Goal: Contribute content

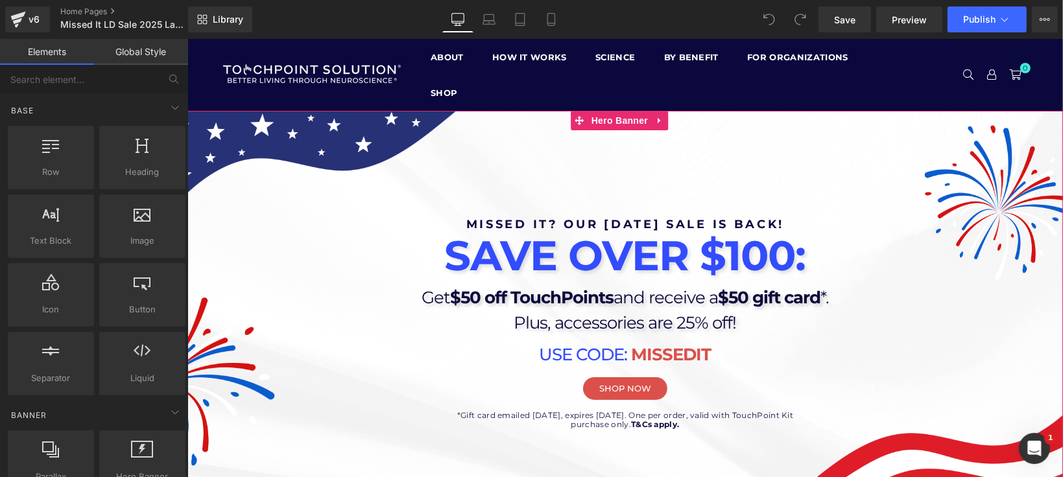
click at [211, 442] on div at bounding box center [624, 302] width 875 height 385
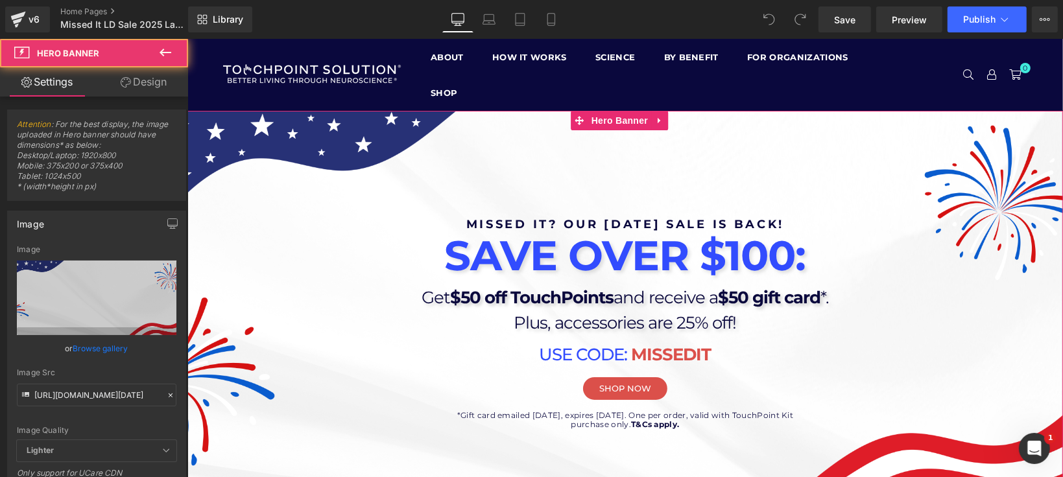
click at [240, 430] on div "Missed it? our [DATE] sale is back! Heading SAVE OVER $100: Heading Get $50 off…" at bounding box center [624, 316] width 778 height 237
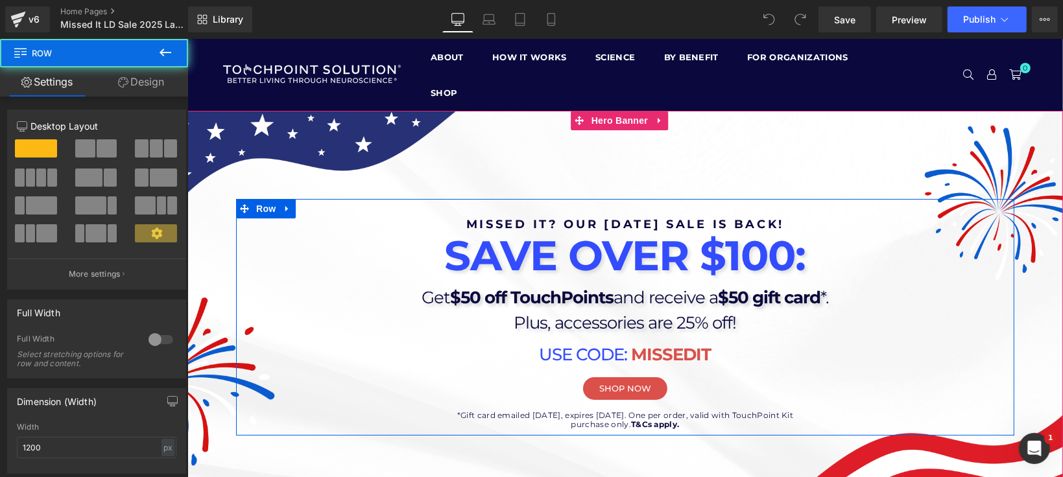
click at [230, 471] on div at bounding box center [624, 302] width 875 height 385
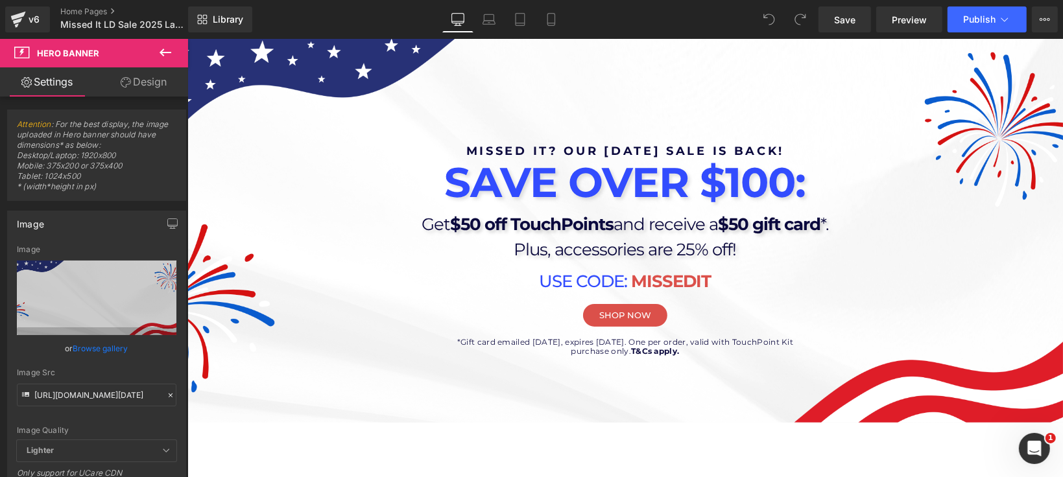
scroll to position [71, 0]
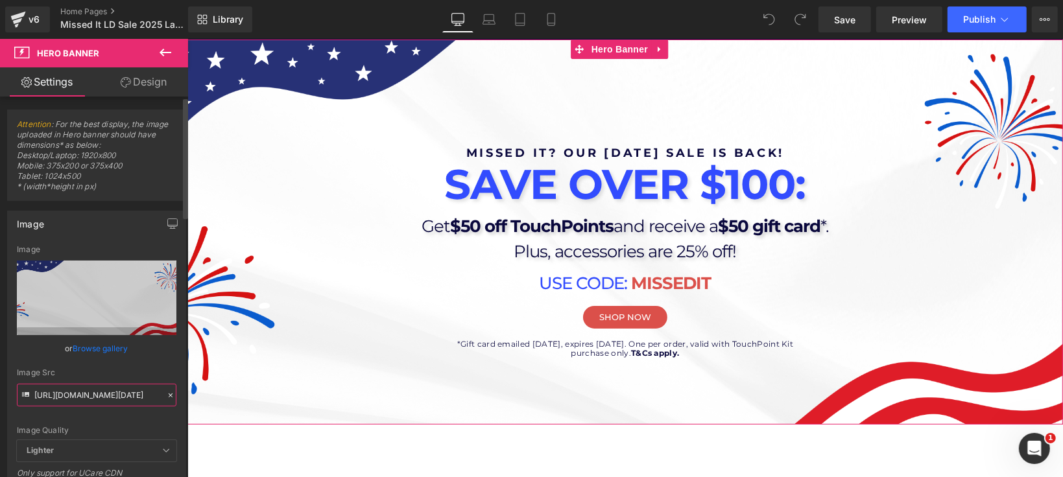
click at [115, 391] on input "[URL][DOMAIN_NAME][DATE]" at bounding box center [97, 395] width 160 height 23
paste input "2_f69174d7-33af-4553-b937-5d2e47950a9e.png?v=1757106158"
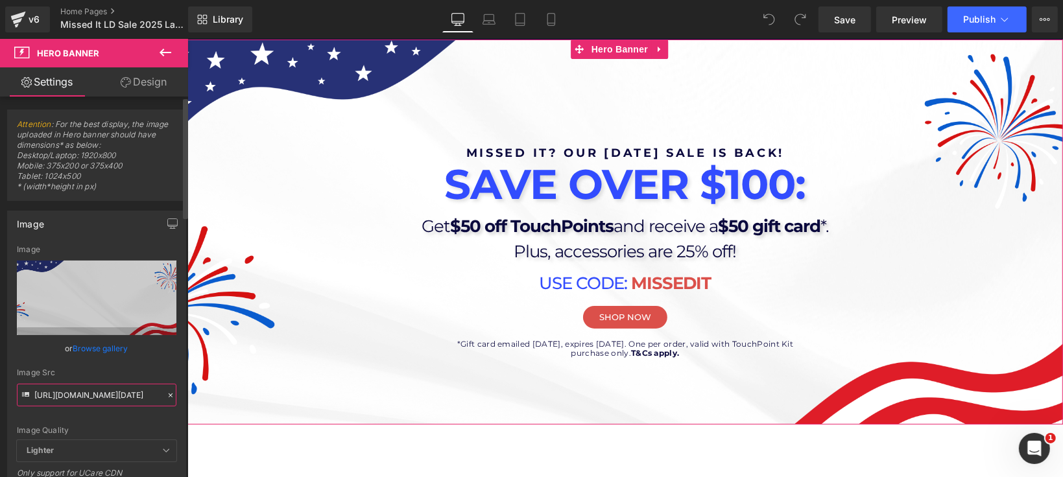
type input "[URL][DOMAIN_NAME][DATE]"
click at [128, 379] on div "Image Src [URL][DOMAIN_NAME][DATE]" at bounding box center [97, 387] width 160 height 38
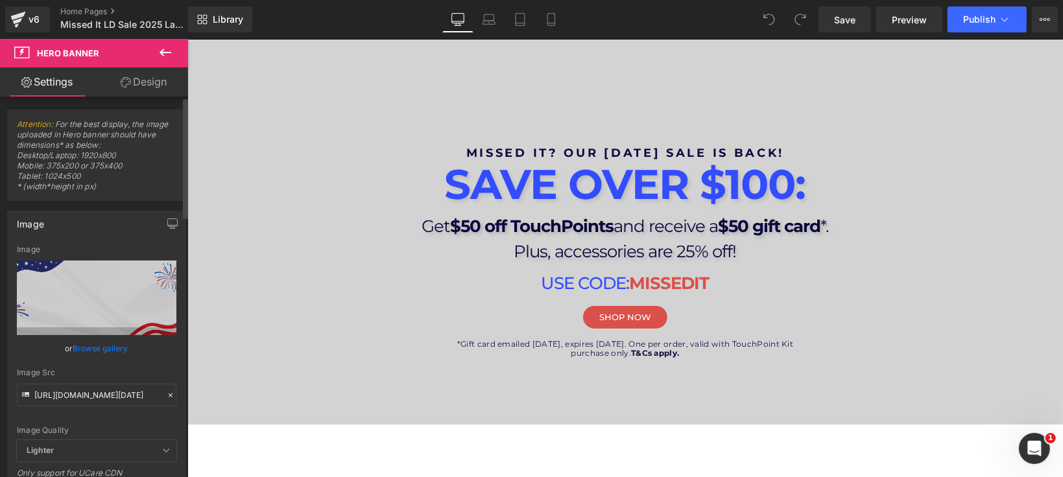
scroll to position [0, 0]
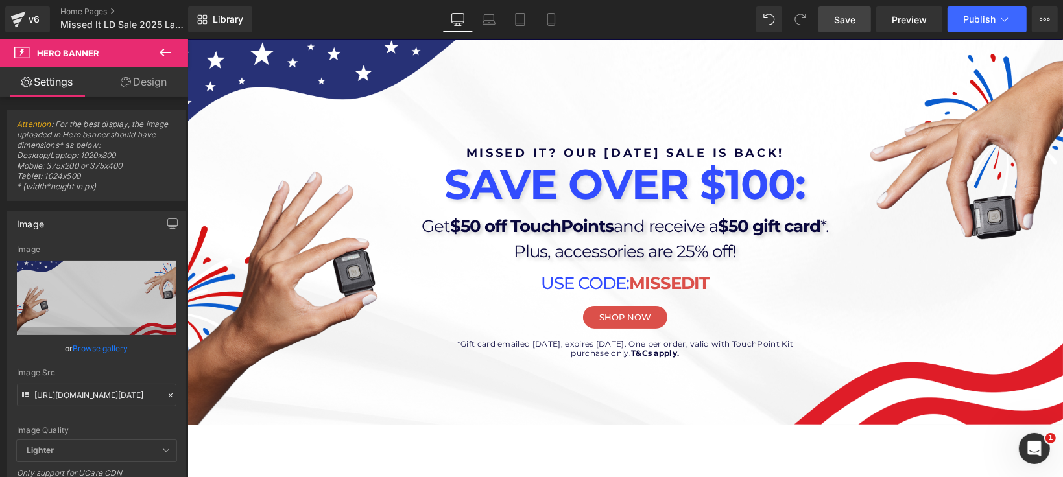
click at [850, 26] on link "Save" at bounding box center [844, 19] width 53 height 26
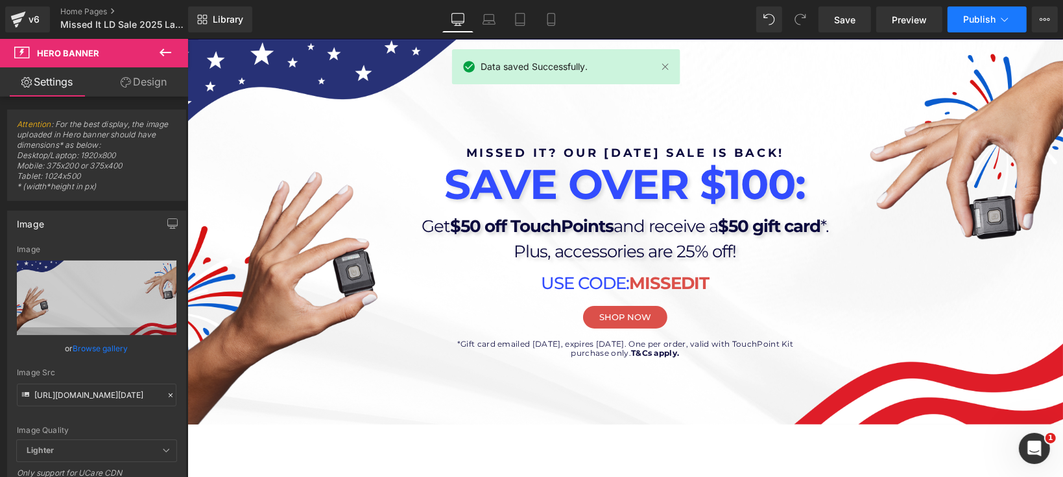
click at [980, 14] on span "Publish" at bounding box center [979, 19] width 32 height 10
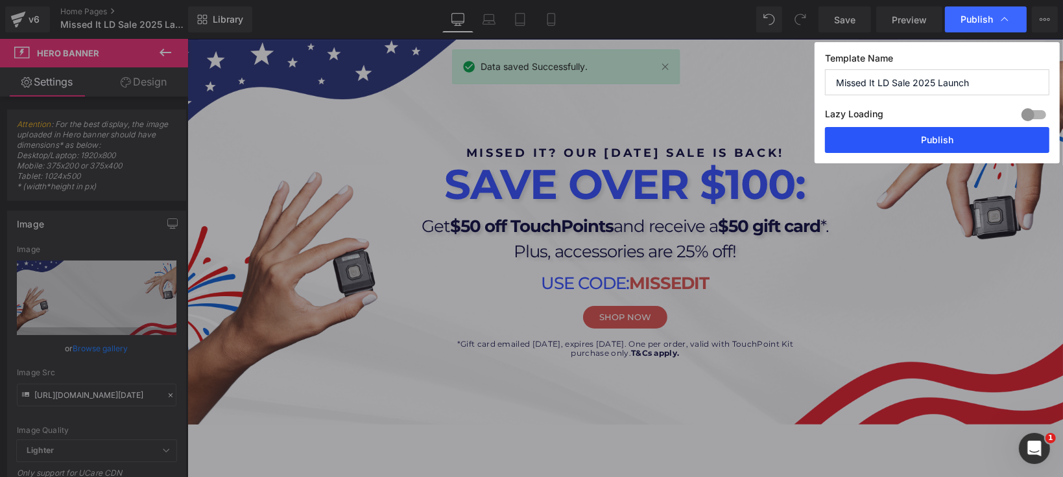
click at [919, 147] on button "Publish" at bounding box center [937, 140] width 224 height 26
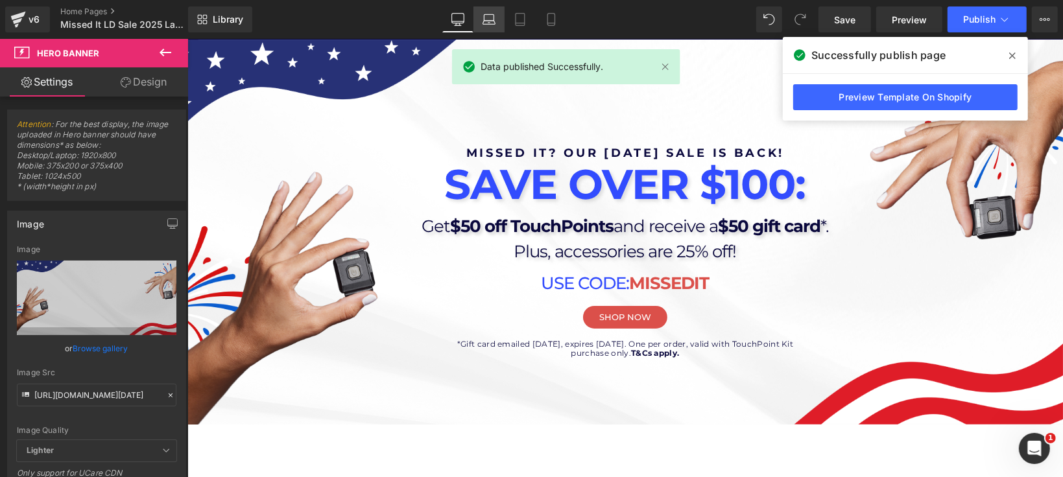
click at [487, 23] on icon at bounding box center [488, 19] width 13 height 13
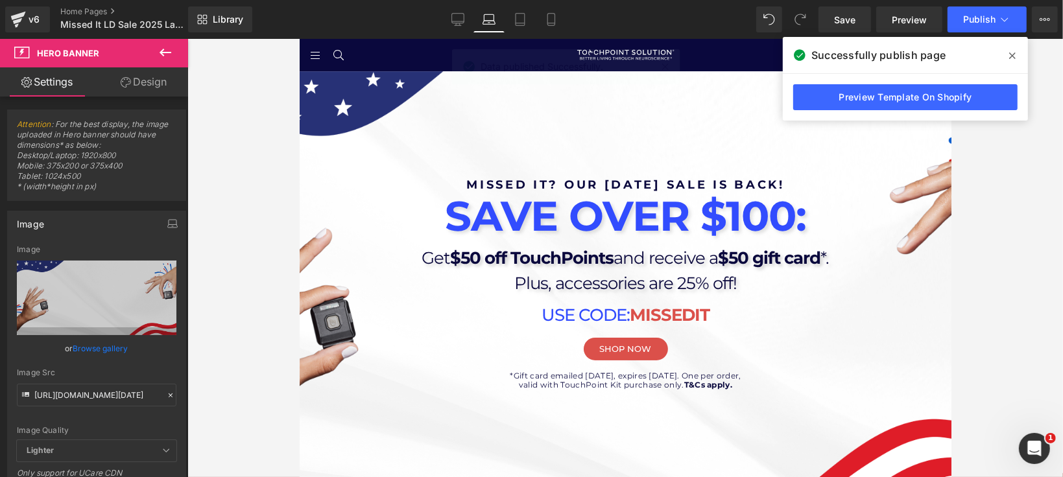
click at [299, 38] on div "93px" at bounding box center [299, 38] width 0 height 0
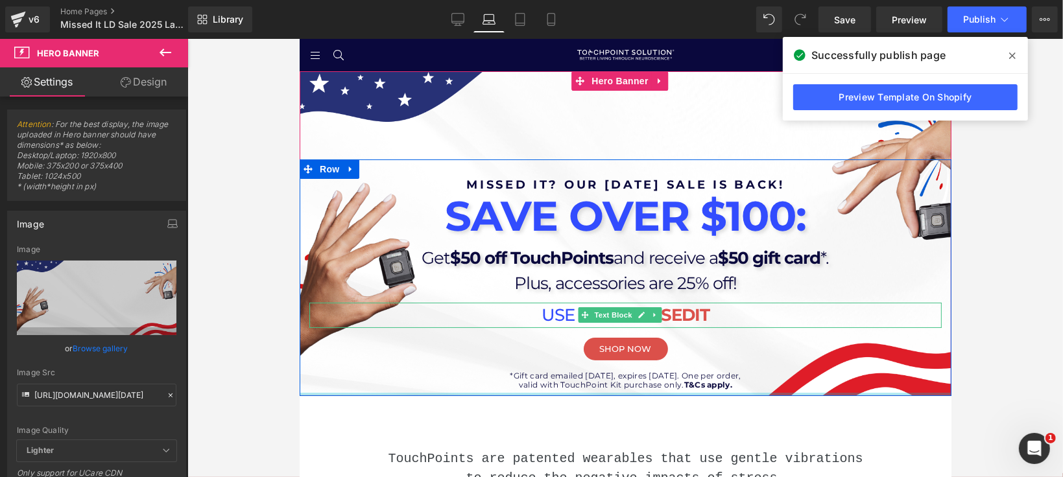
drag, startPoint x: 337, startPoint y: 431, endPoint x: 350, endPoint y: 305, distance: 126.5
click at [350, 305] on div "Missed it? our [DATE] sale is back! Heading SAVE OVER $100: Heading Get $50 off…" at bounding box center [625, 233] width 652 height 325
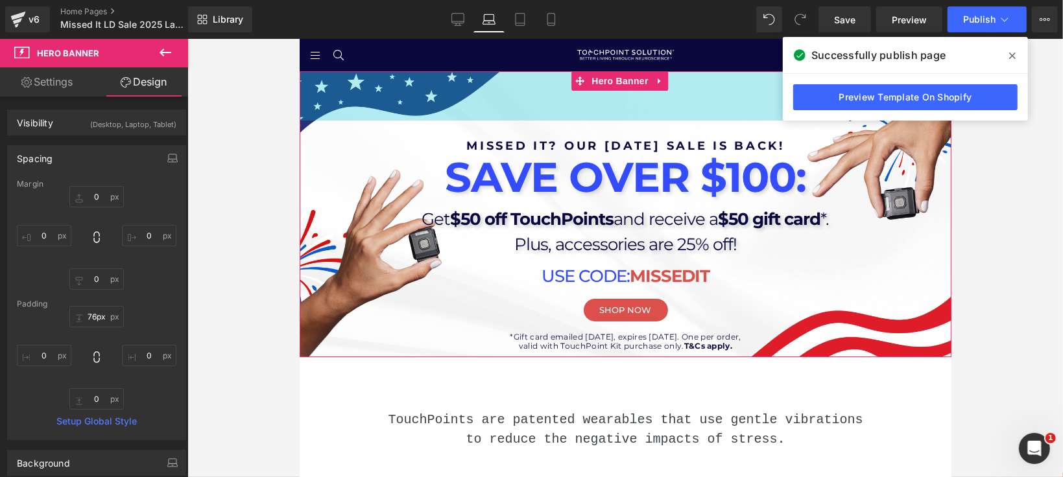
drag, startPoint x: 763, startPoint y: 106, endPoint x: 746, endPoint y: 67, distance: 41.8
type input "77px"
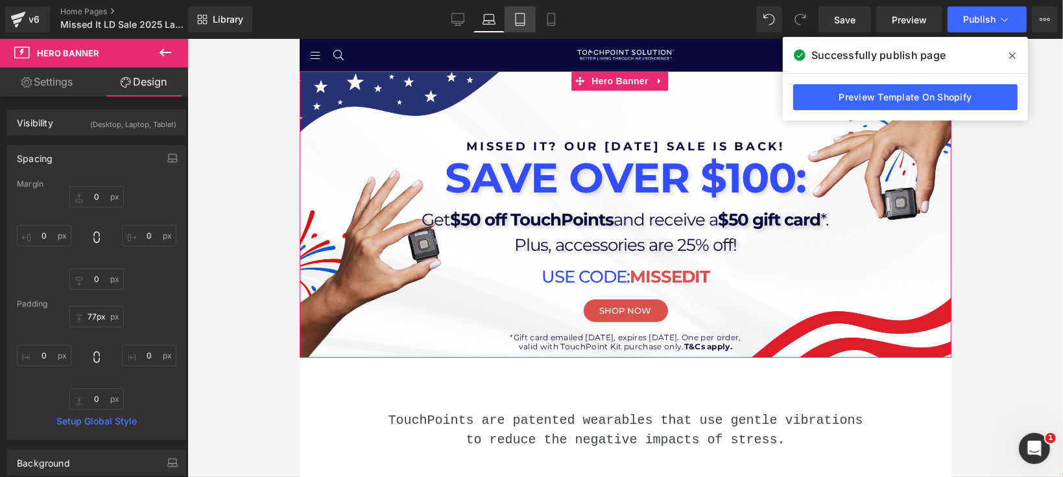
click at [517, 17] on icon at bounding box center [520, 19] width 13 height 13
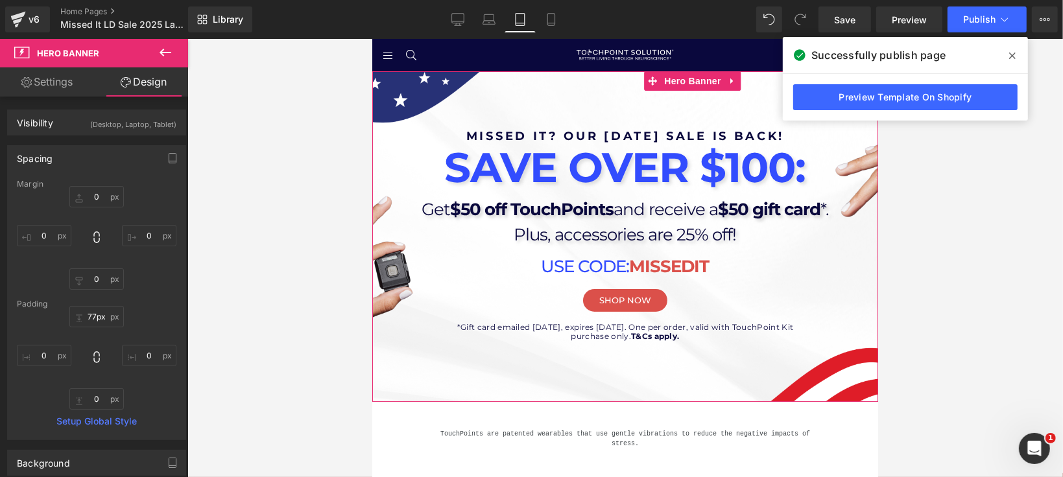
type input "0"
type input "61"
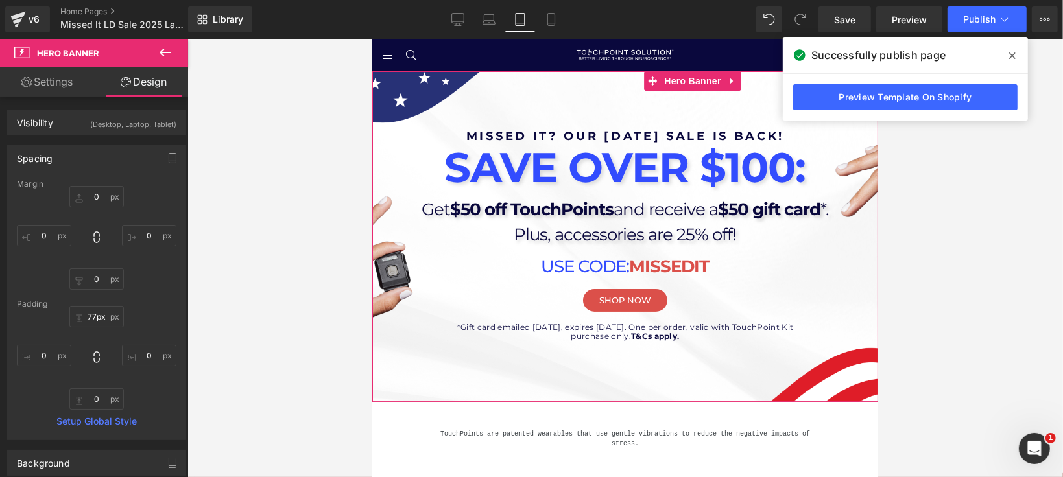
type input "0"
type input "84"
type input "0"
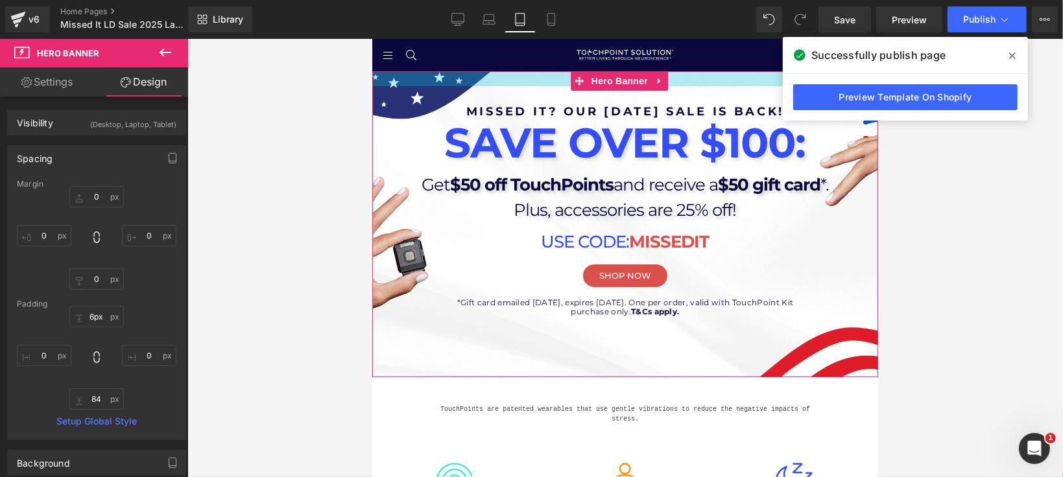
type input "0px"
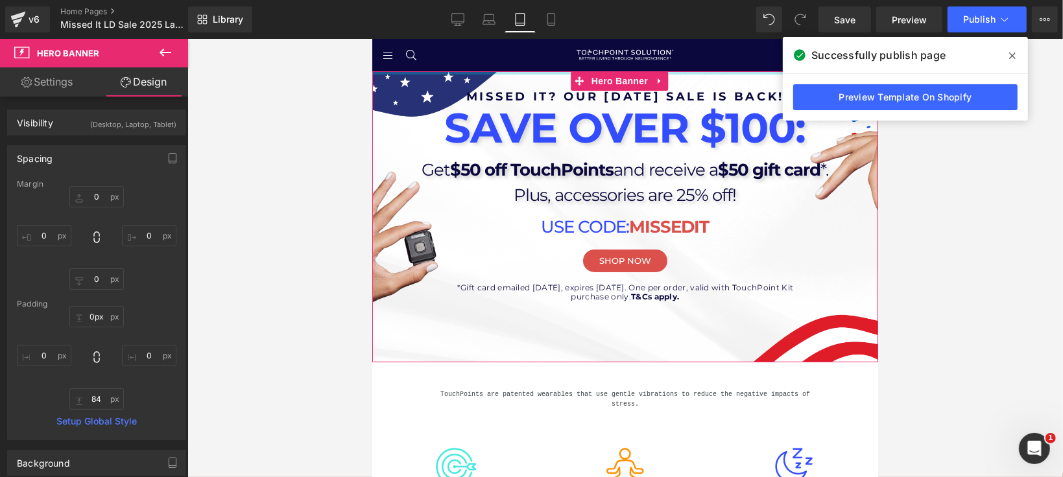
drag, startPoint x: 757, startPoint y: 100, endPoint x: 757, endPoint y: 45, distance: 54.5
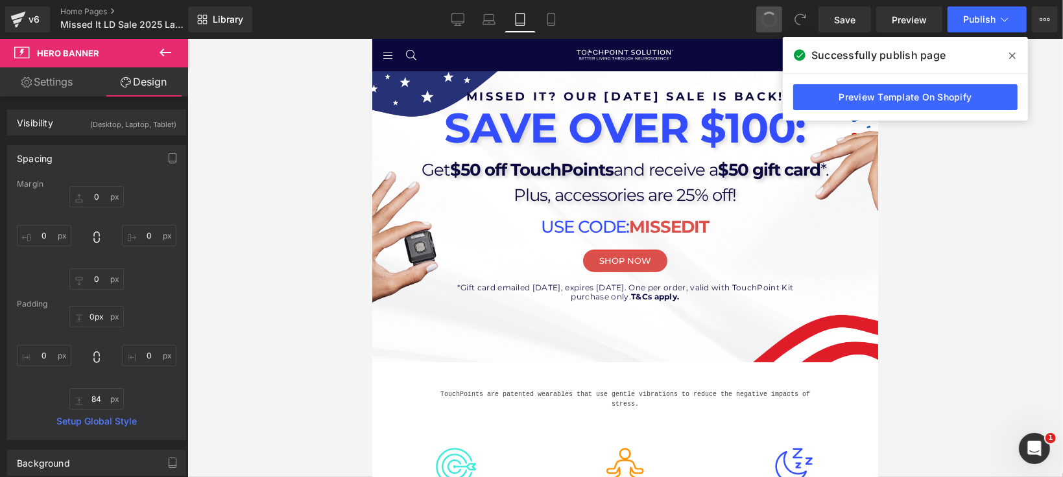
type input "0"
type input "61"
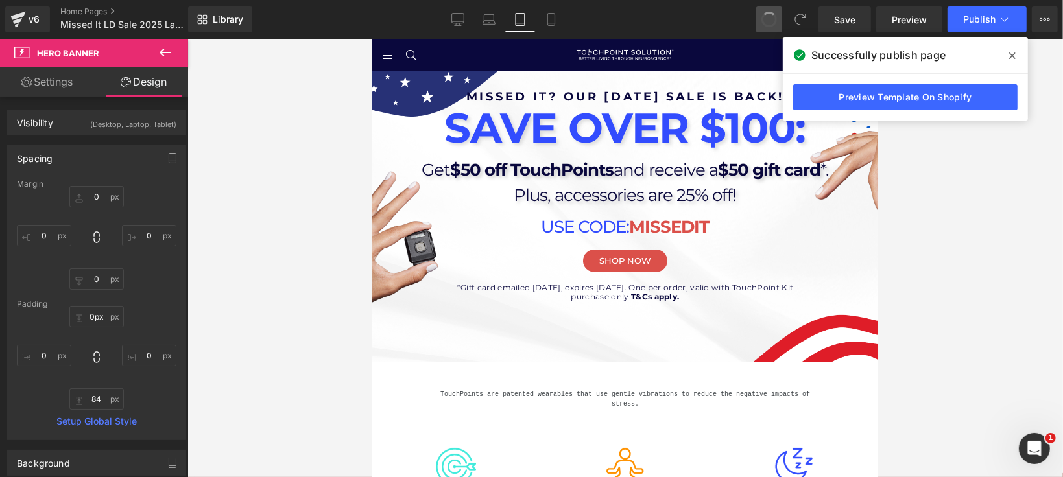
type input "0"
type input "84"
type input "0"
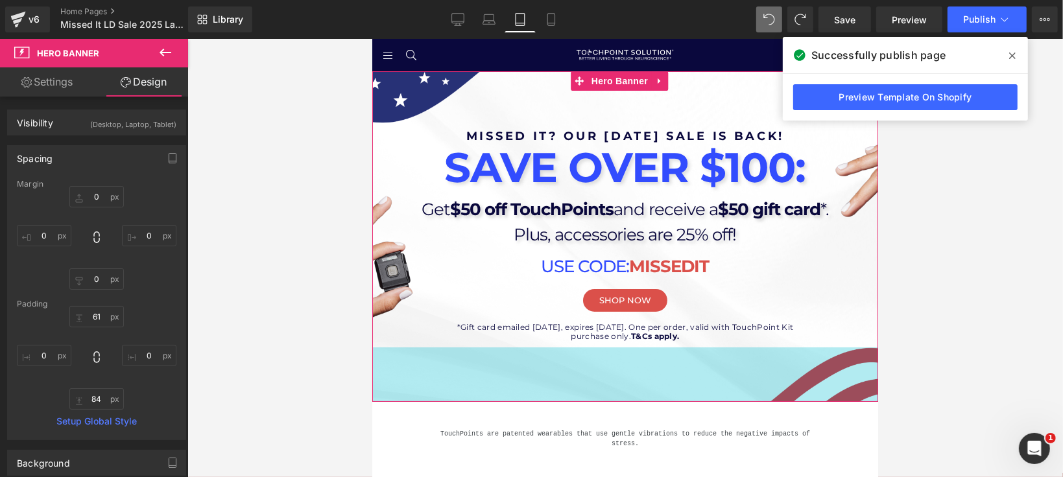
click at [758, 411] on div "TouchPoints are patented wearables that use gentle vibrations to reduce the neg…" at bounding box center [625, 434] width 506 height 66
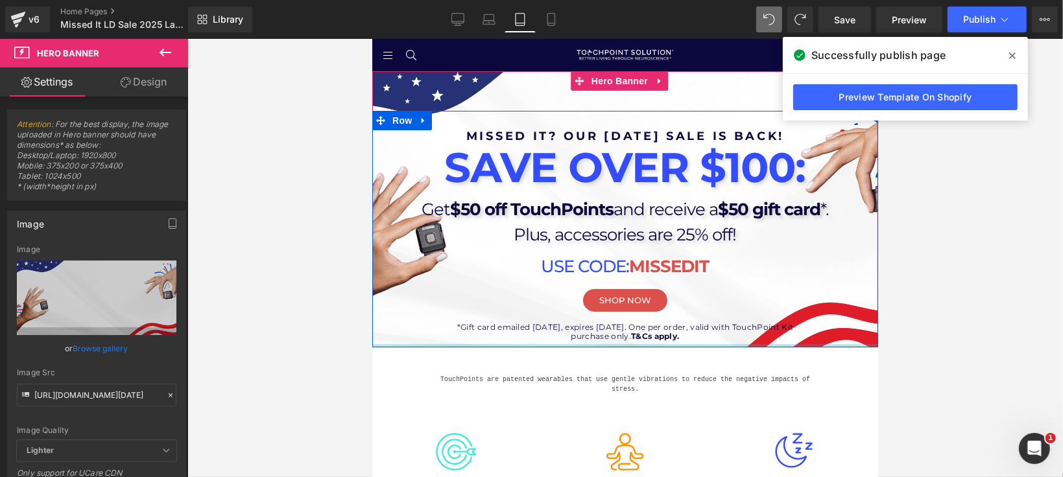
drag, startPoint x: 757, startPoint y: 348, endPoint x: 751, endPoint y: 285, distance: 63.2
click at [751, 285] on div "Missed it? our [DATE] sale is back! Heading SAVE OVER $100: Heading Get $50 off…" at bounding box center [625, 209] width 506 height 276
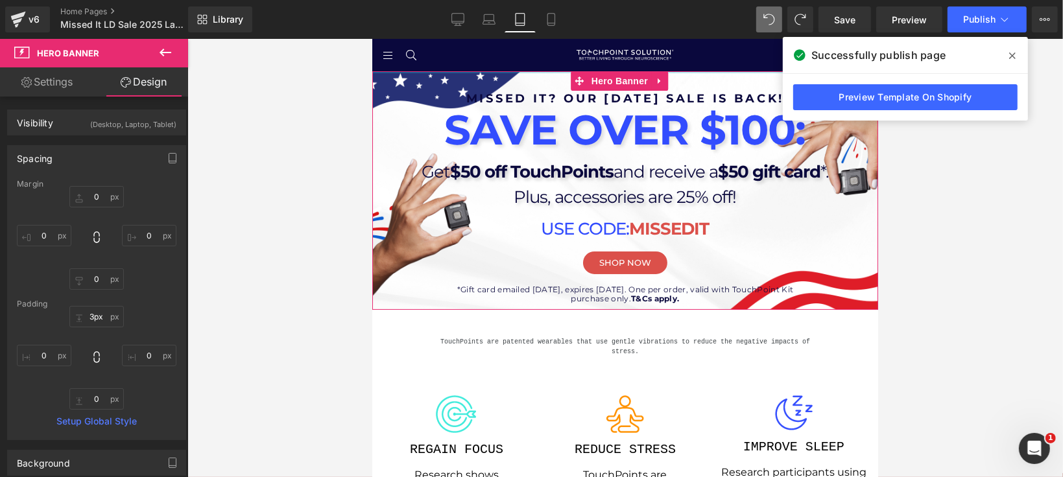
type input "0px"
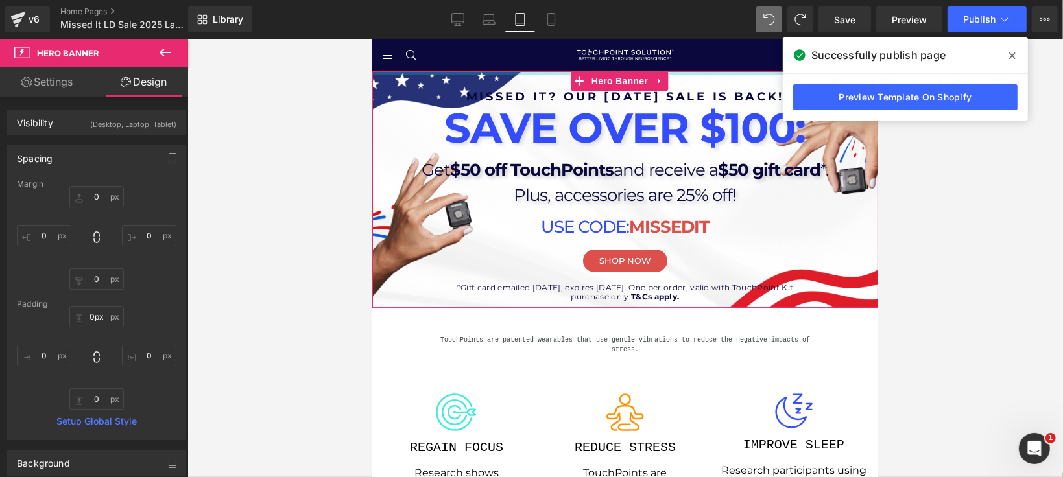
drag, startPoint x: 738, startPoint y: 93, endPoint x: 739, endPoint y: 45, distance: 48.0
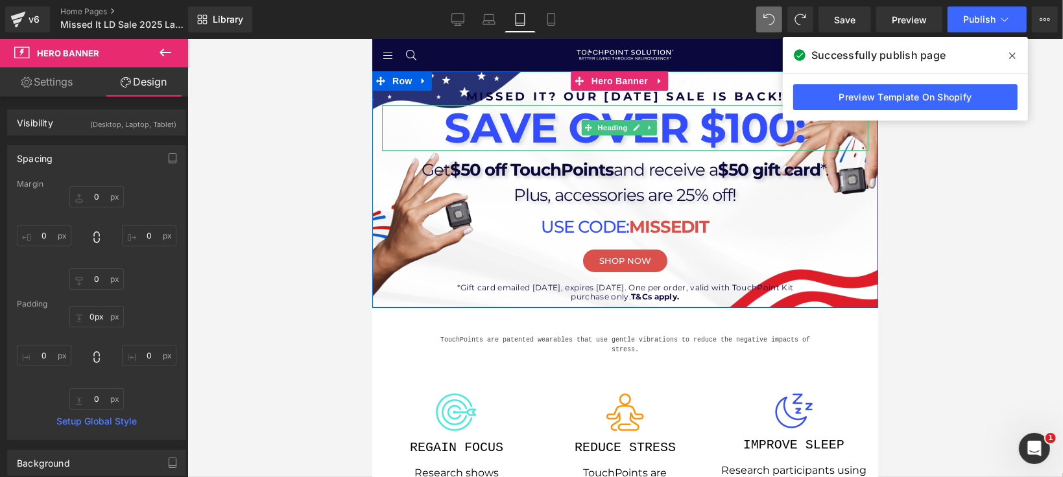
click at [687, 102] on strong "SAVE OVER $100:" at bounding box center [624, 127] width 361 height 51
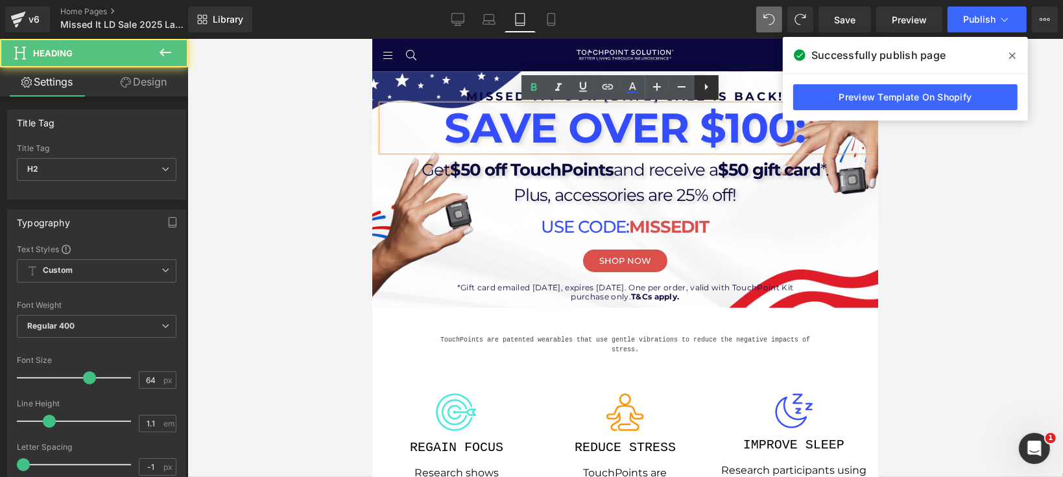
click at [694, 98] on link at bounding box center [706, 87] width 25 height 25
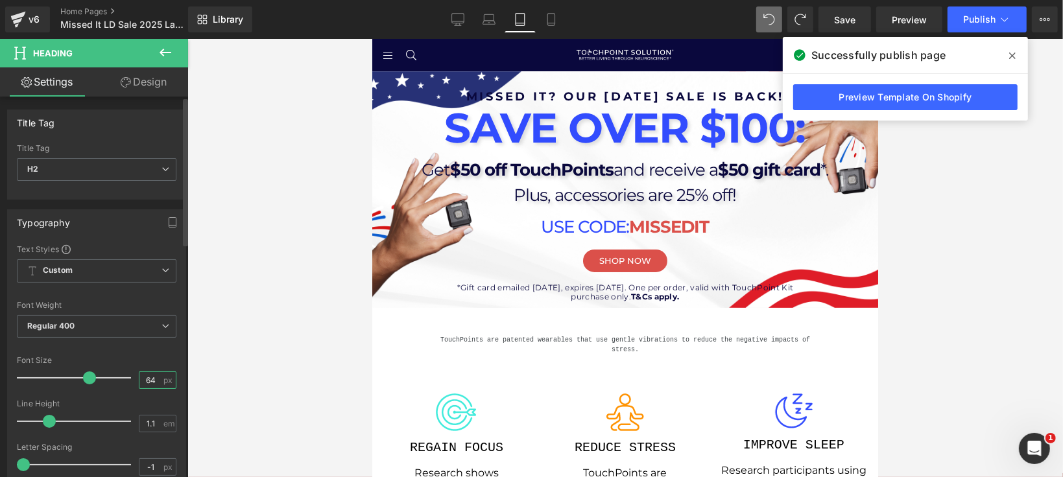
click at [154, 377] on input "64" at bounding box center [150, 380] width 23 height 16
click at [146, 383] on input "64" at bounding box center [150, 380] width 23 height 16
type input "50"
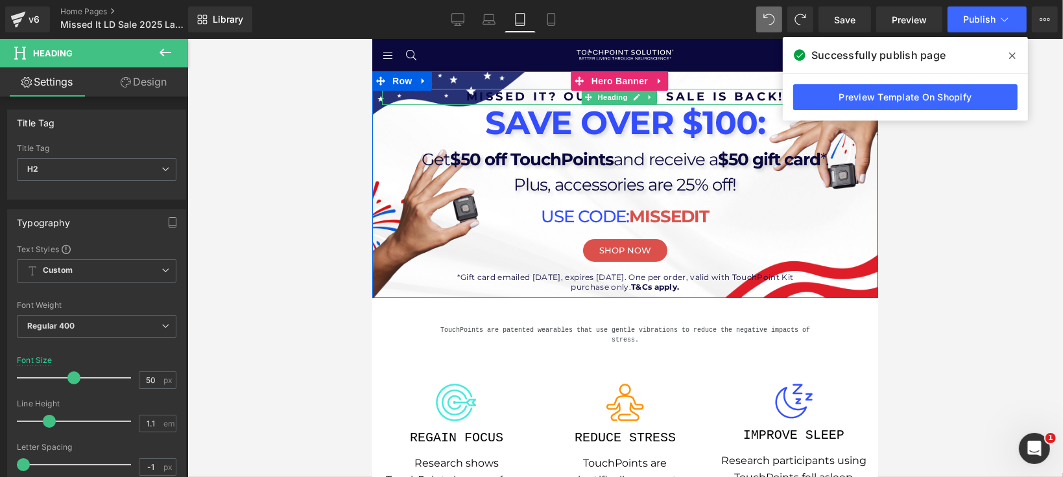
click at [576, 97] on h1 "Missed it? our [DATE] sale is back!" at bounding box center [624, 96] width 486 height 16
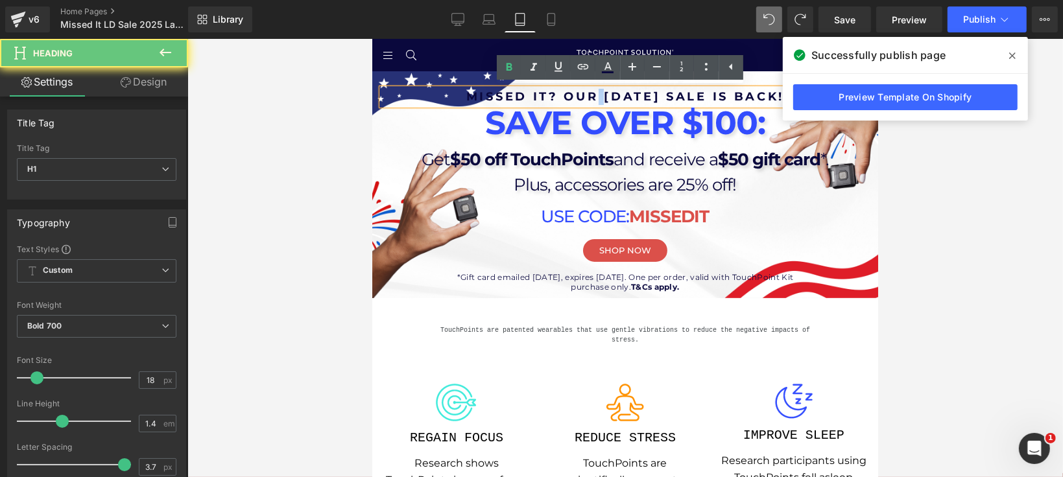
click at [575, 97] on h1 "Missed it? our [DATE] sale is back!" at bounding box center [624, 96] width 486 height 16
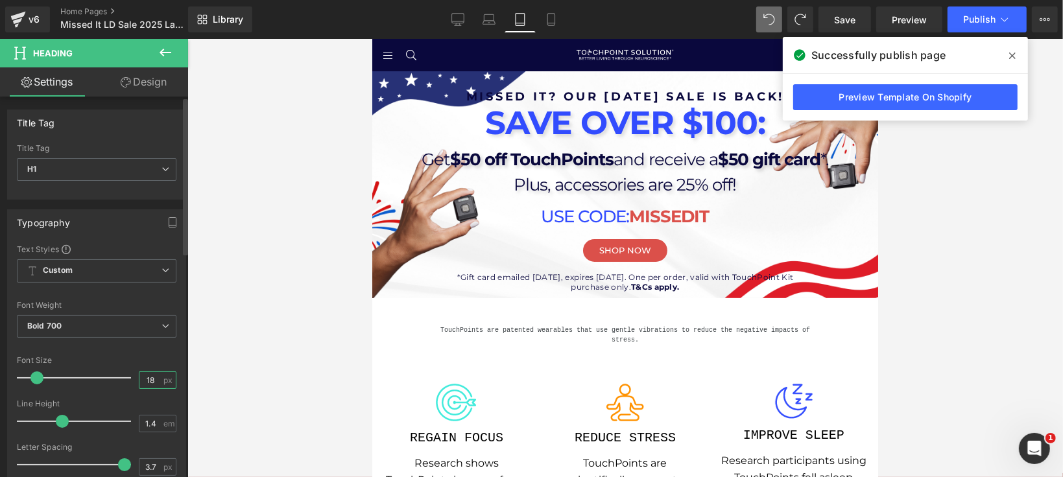
click at [154, 377] on input "18" at bounding box center [150, 380] width 23 height 16
type input "10"
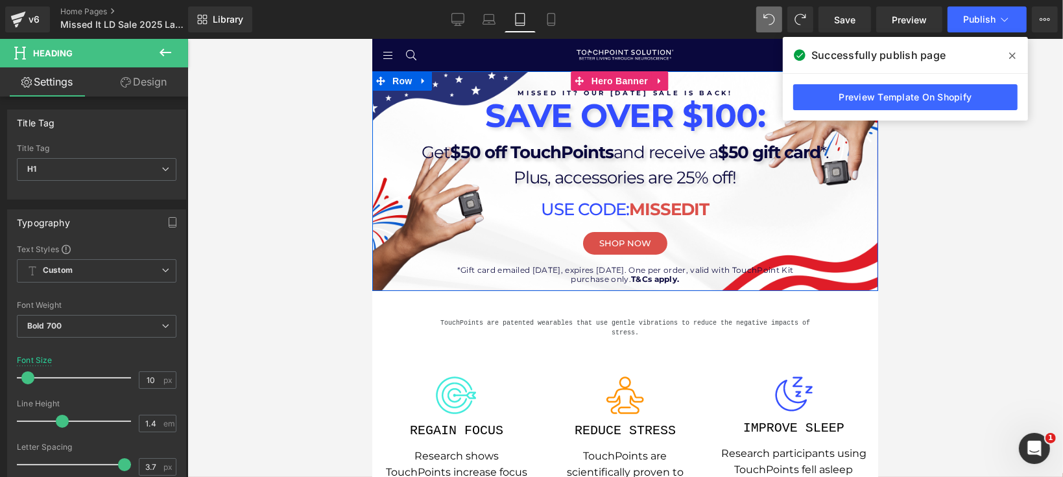
click at [545, 171] on span "Plus, accessories are 25% off!" at bounding box center [625, 177] width 222 height 21
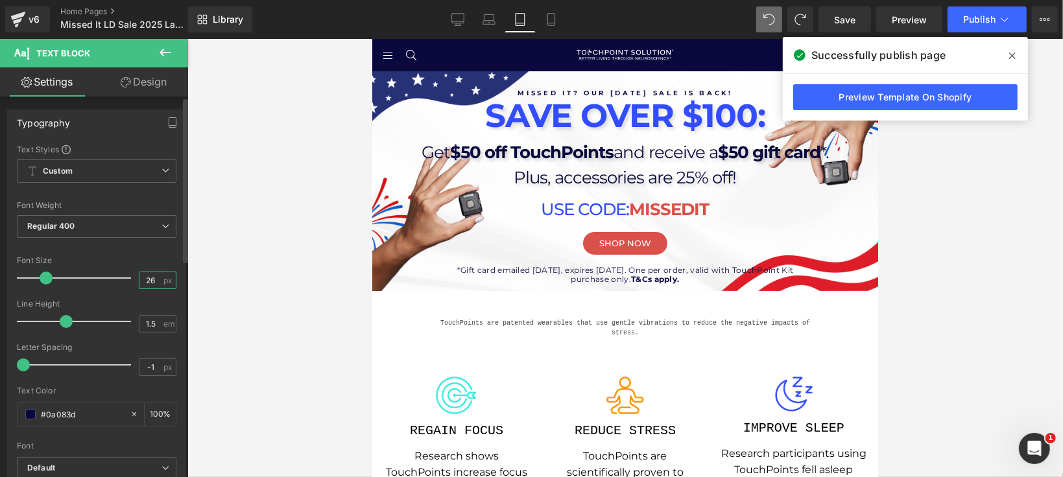
click at [152, 286] on input "26" at bounding box center [150, 280] width 23 height 16
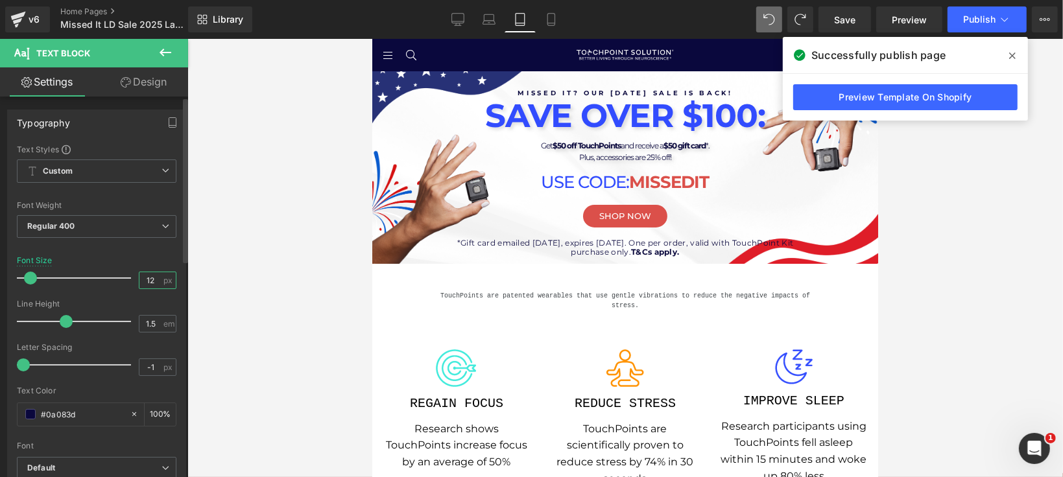
type input "1"
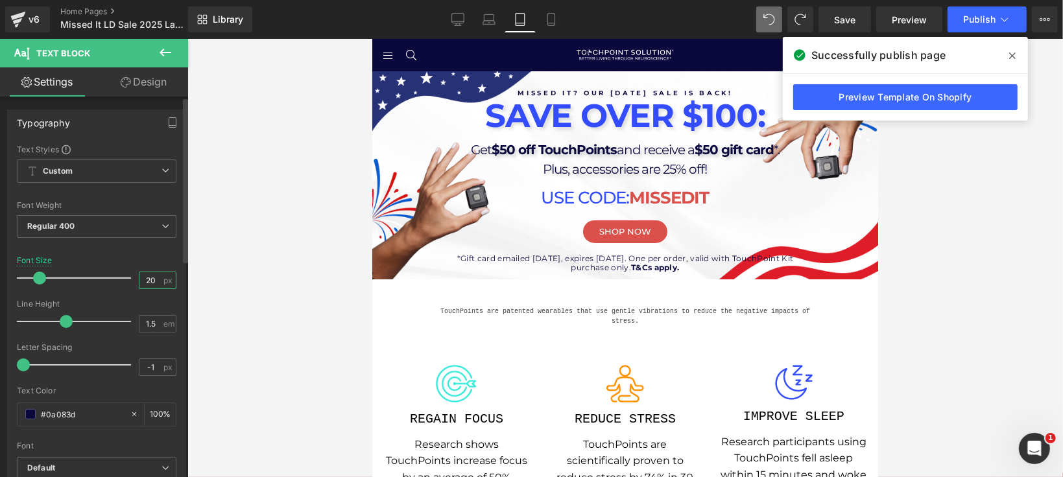
type input "2"
type input "18"
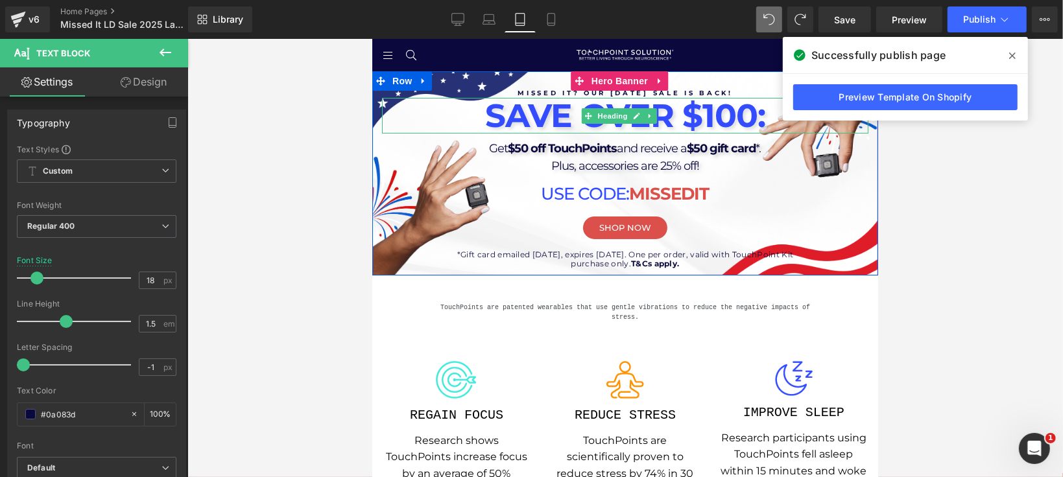
click at [519, 114] on strong "SAVE OVER $100:" at bounding box center [624, 115] width 280 height 40
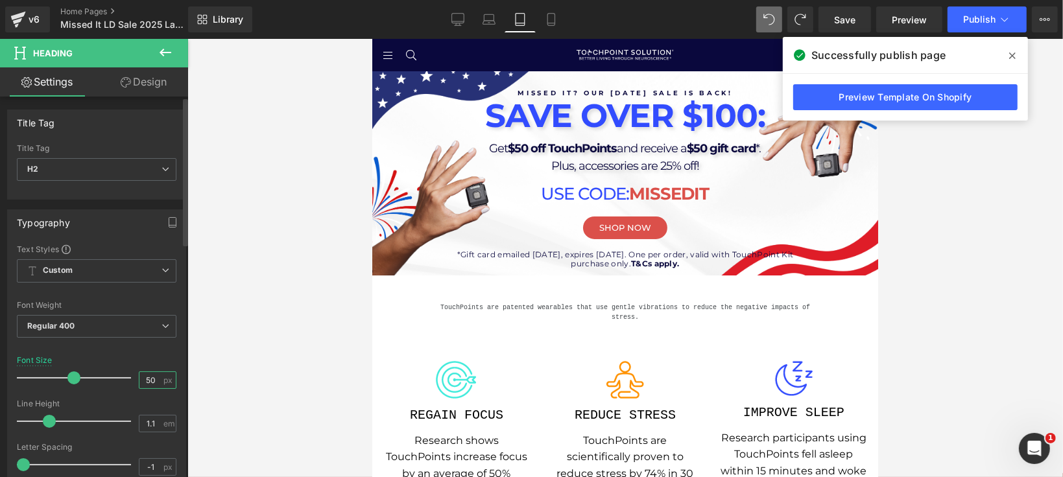
click at [142, 384] on input "50" at bounding box center [150, 380] width 23 height 16
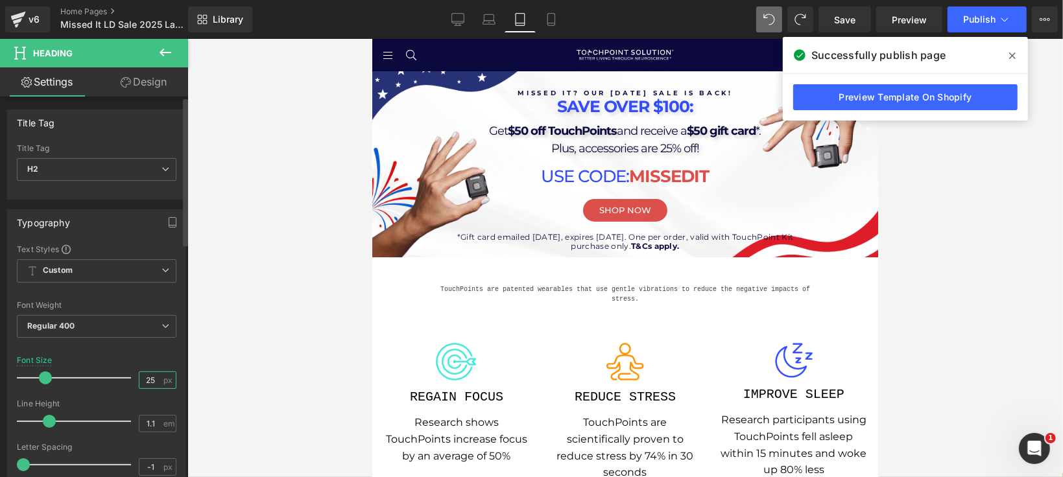
click at [153, 385] on input "25" at bounding box center [150, 380] width 23 height 16
type input "40"
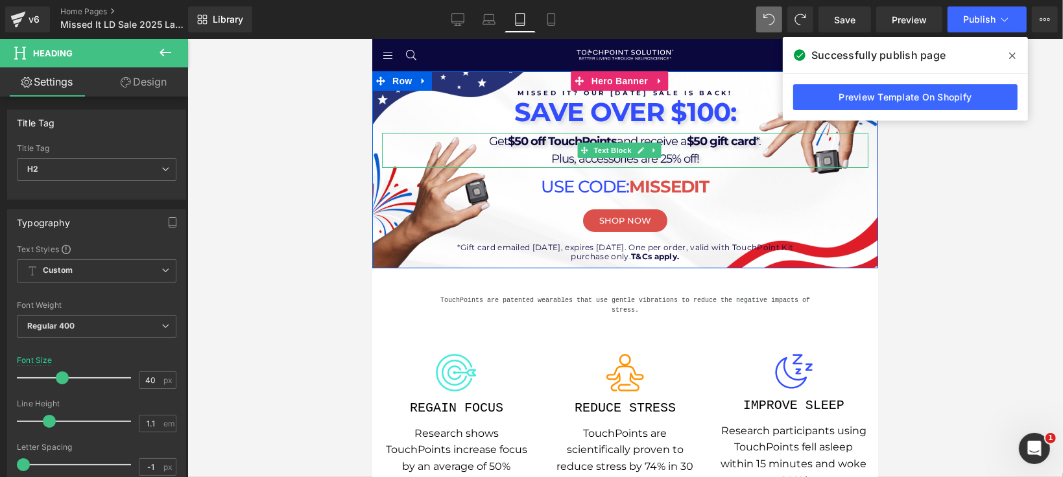
click at [561, 145] on strong "$50 off TouchPoints" at bounding box center [562, 141] width 109 height 14
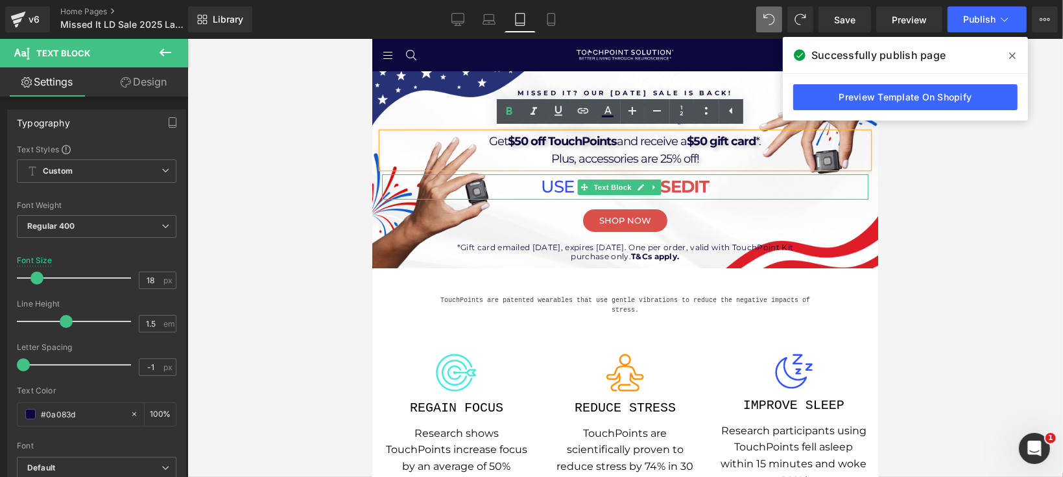
click at [563, 185] on p "USE CODE: MISSEDIT" at bounding box center [624, 186] width 486 height 25
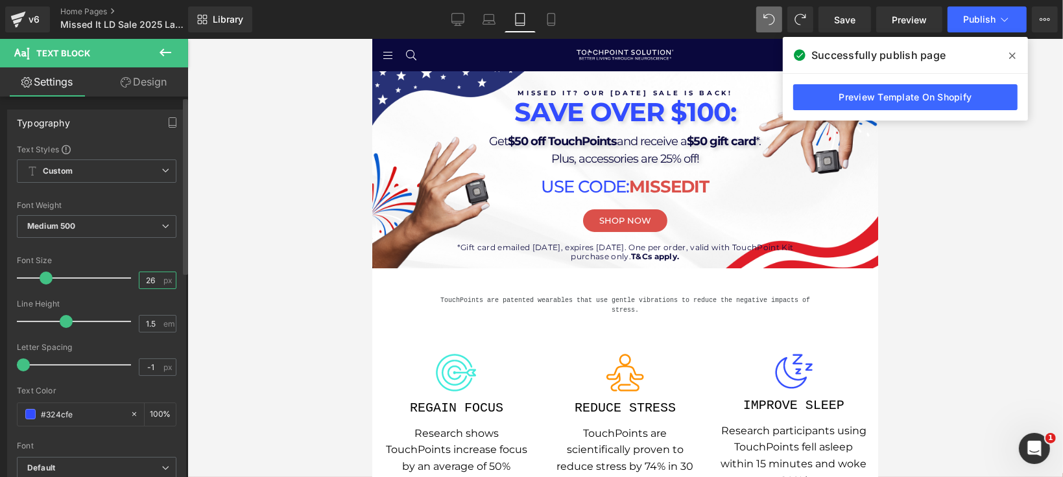
click at [156, 272] on input "26" at bounding box center [150, 280] width 23 height 16
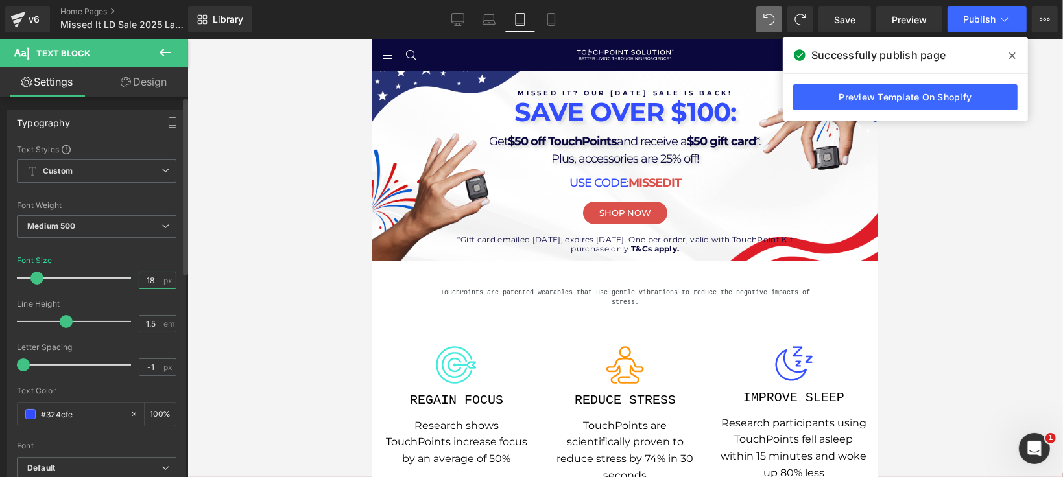
type input "18"
click at [161, 252] on div "Font Default [GEOGRAPHIC_DATA] Work Sans Playfair Display Poppins Lato Courier …" at bounding box center [97, 300] width 160 height 313
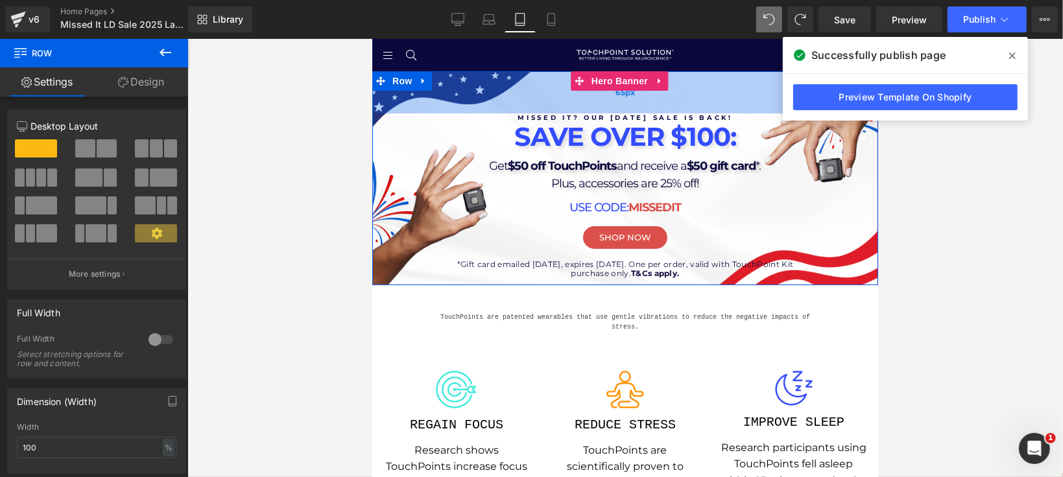
drag, startPoint x: 735, startPoint y: 80, endPoint x: 724, endPoint y: 104, distance: 26.7
click at [724, 104] on div "65px" at bounding box center [625, 92] width 506 height 42
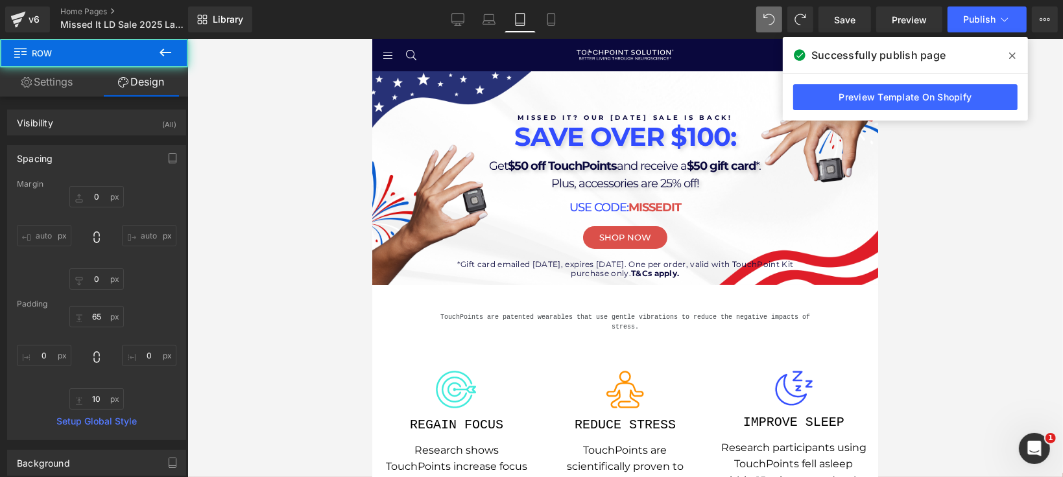
click at [979, 285] on div at bounding box center [624, 258] width 875 height 438
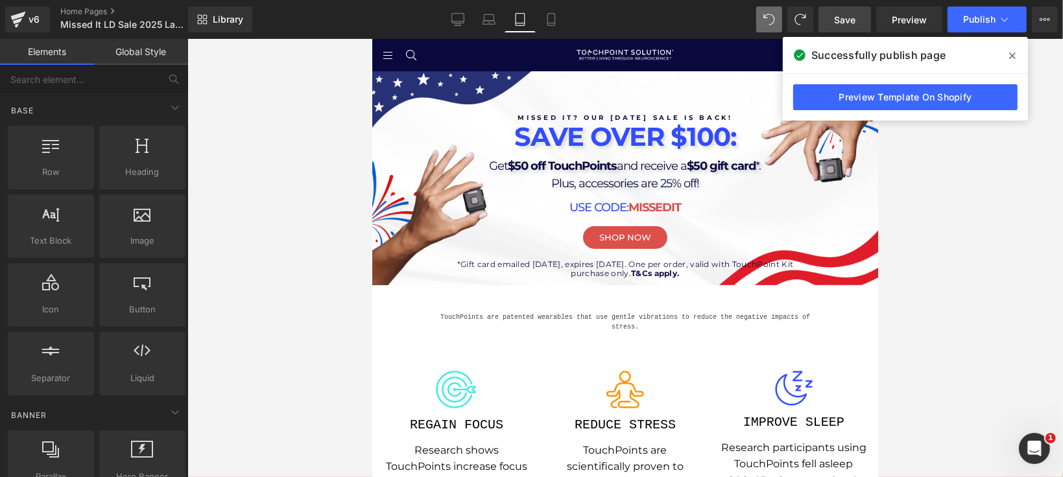
click at [835, 18] on span "Save" at bounding box center [844, 20] width 21 height 14
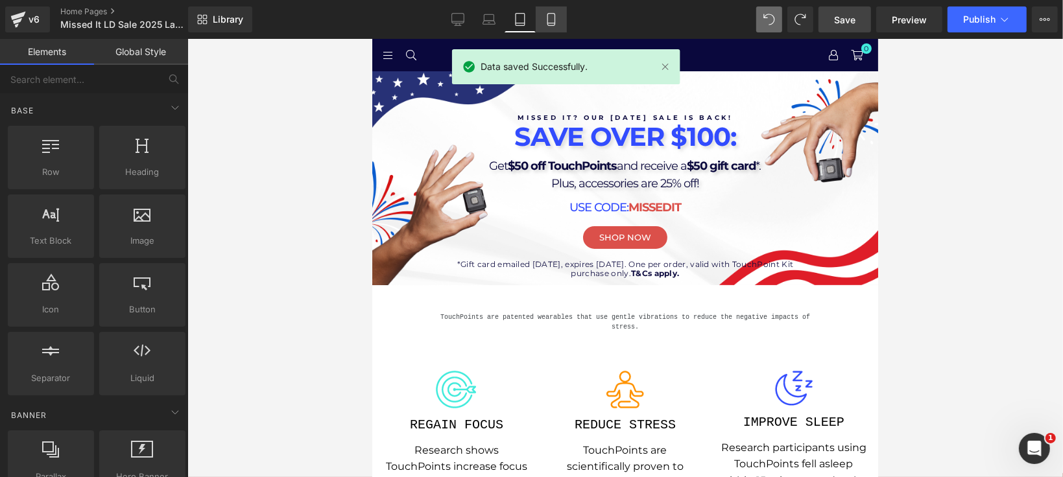
click at [536, 12] on link "Mobile" at bounding box center [551, 19] width 31 height 26
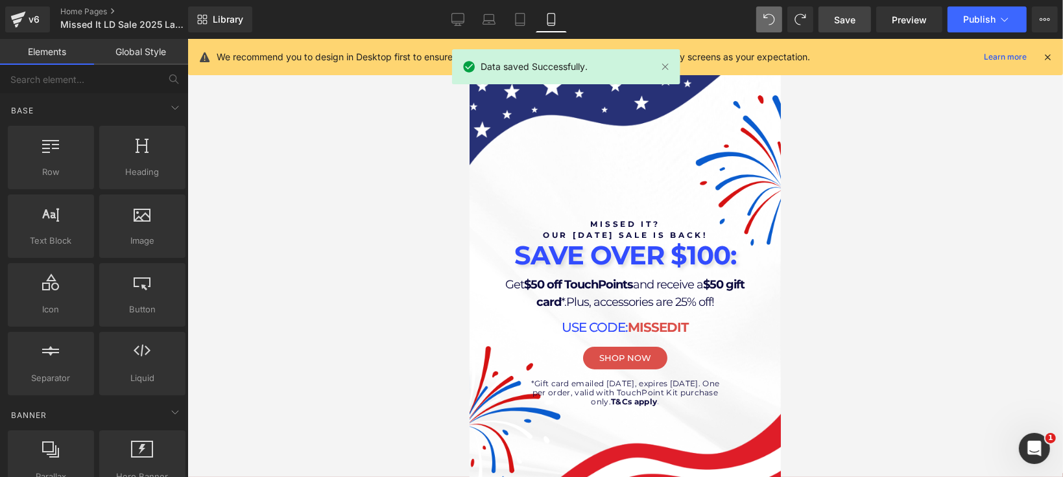
scroll to position [32, 0]
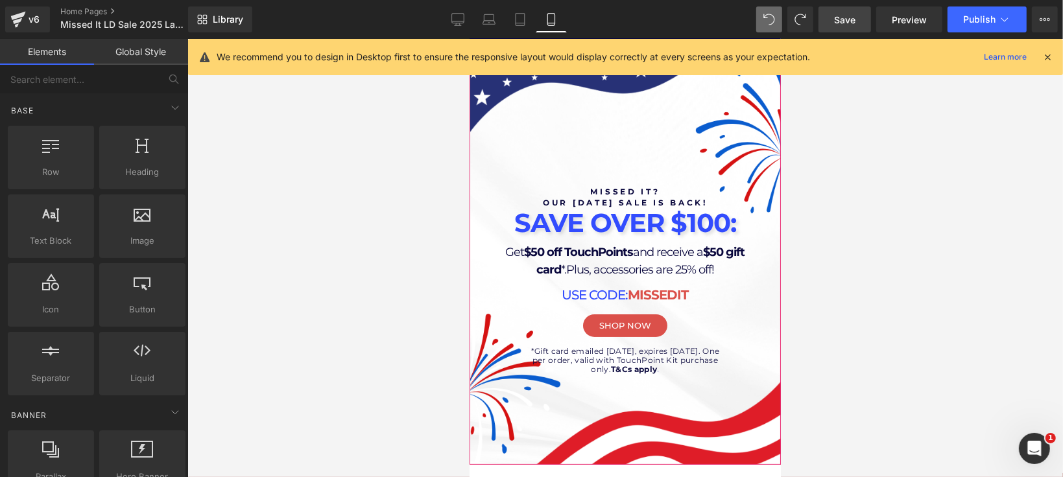
click at [696, 436] on div at bounding box center [624, 251] width 311 height 426
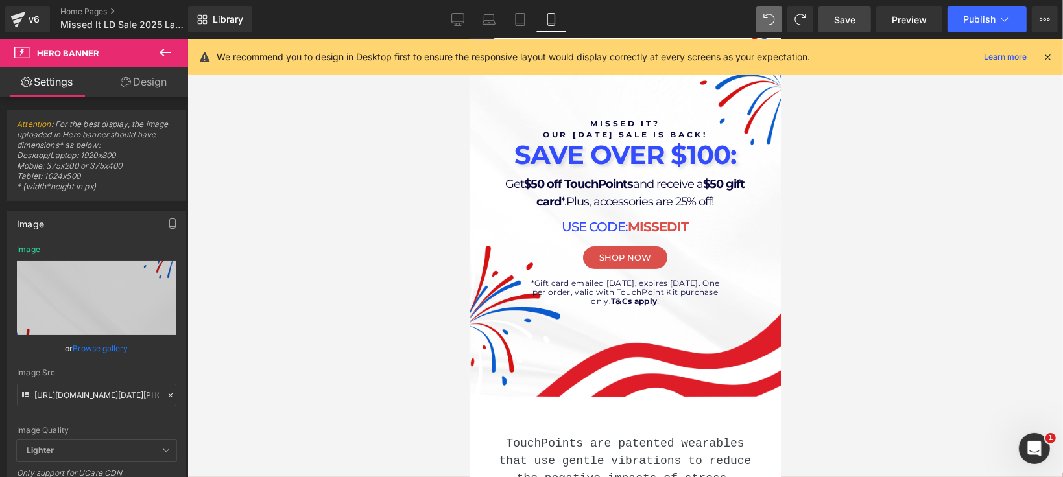
scroll to position [177, 0]
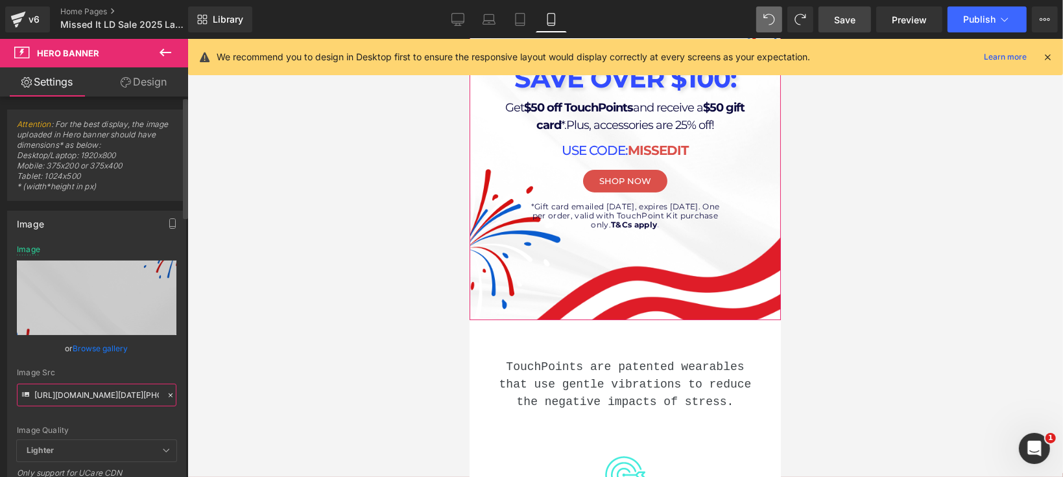
click at [97, 394] on input "[URL][DOMAIN_NAME][DATE][PHONE_NUMBER]" at bounding box center [97, 395] width 160 height 23
paste input "_56bc271c-62d3-497a-94d6-6ef81d2d7f24.png?v=1757106280"
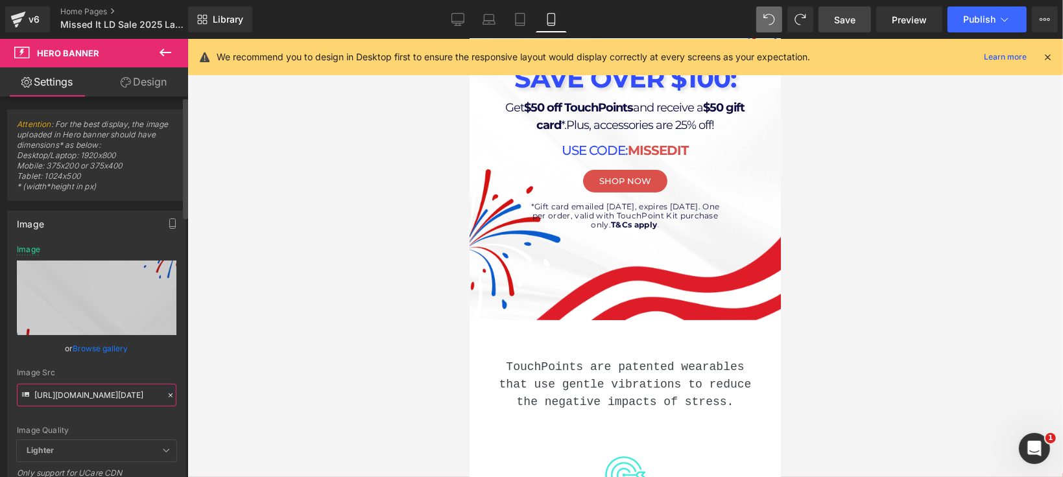
type input "[URL][DOMAIN_NAME][DATE]"
click at [109, 379] on div "Image Src [URL][DOMAIN_NAME][DATE]" at bounding box center [97, 387] width 160 height 38
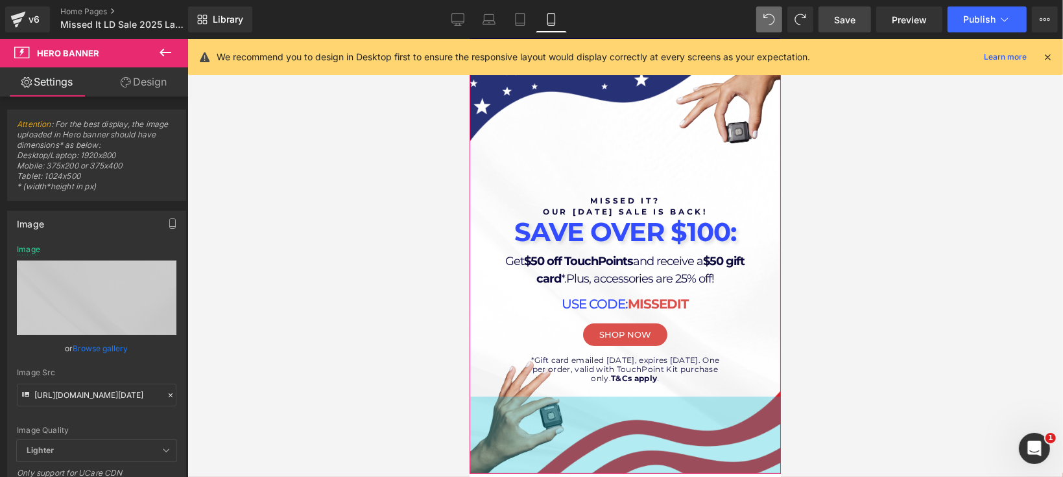
scroll to position [0, 0]
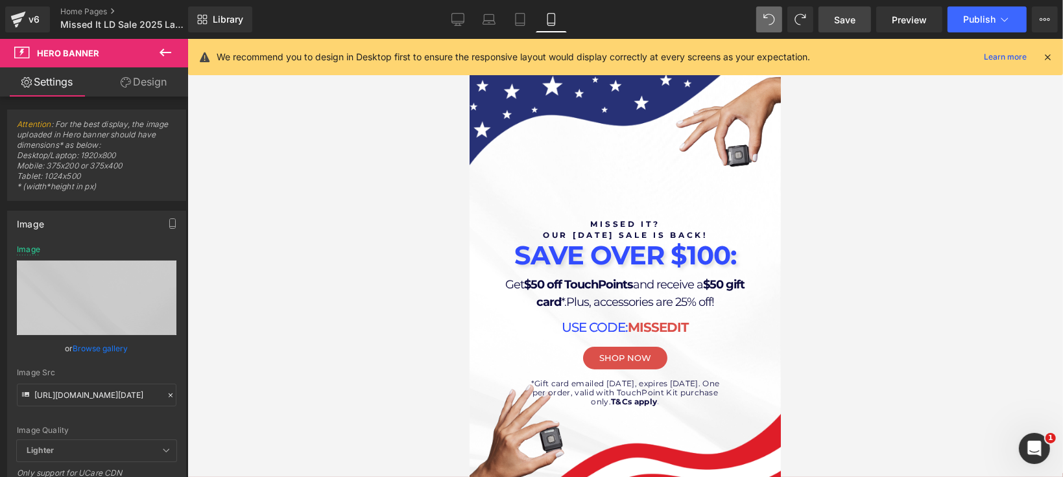
click at [849, 23] on span "Save" at bounding box center [844, 20] width 21 height 14
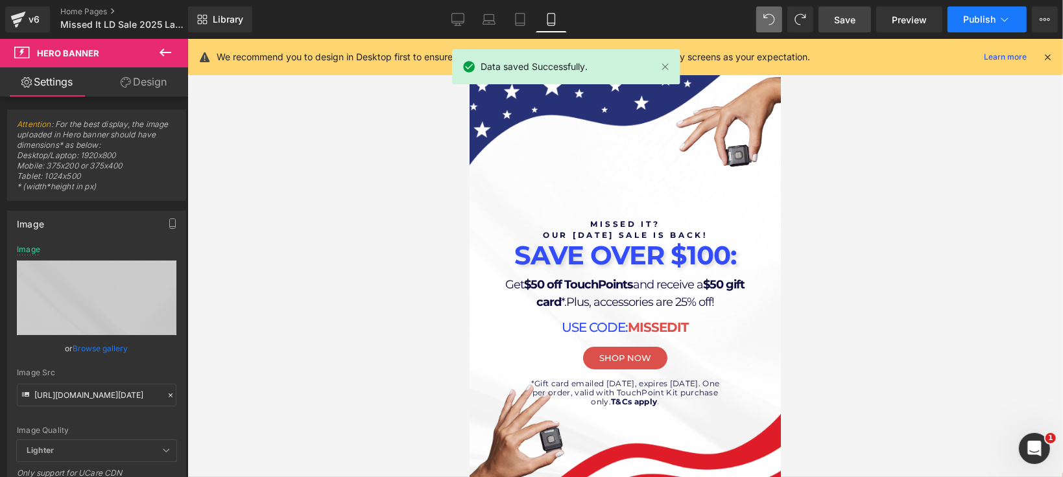
click at [966, 29] on button "Publish" at bounding box center [986, 19] width 79 height 26
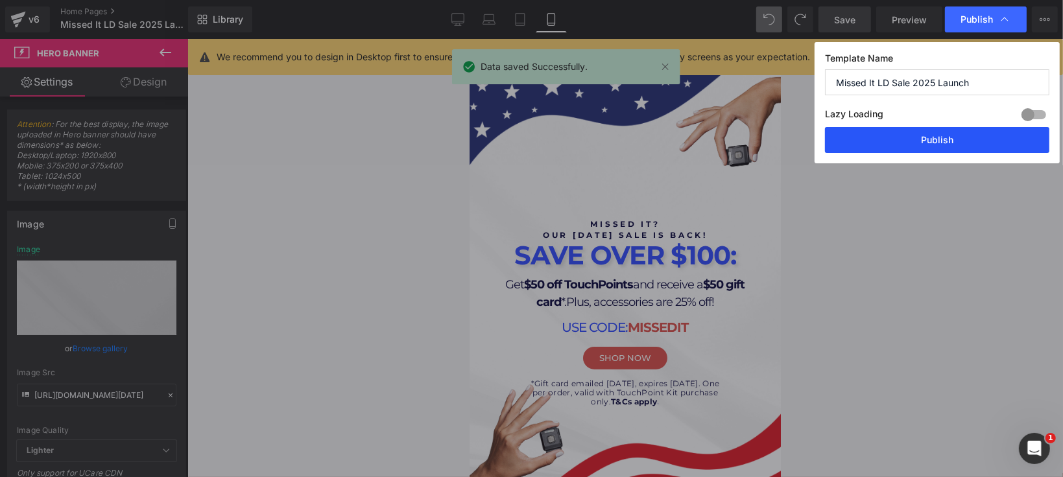
click at [920, 143] on button "Publish" at bounding box center [937, 140] width 224 height 26
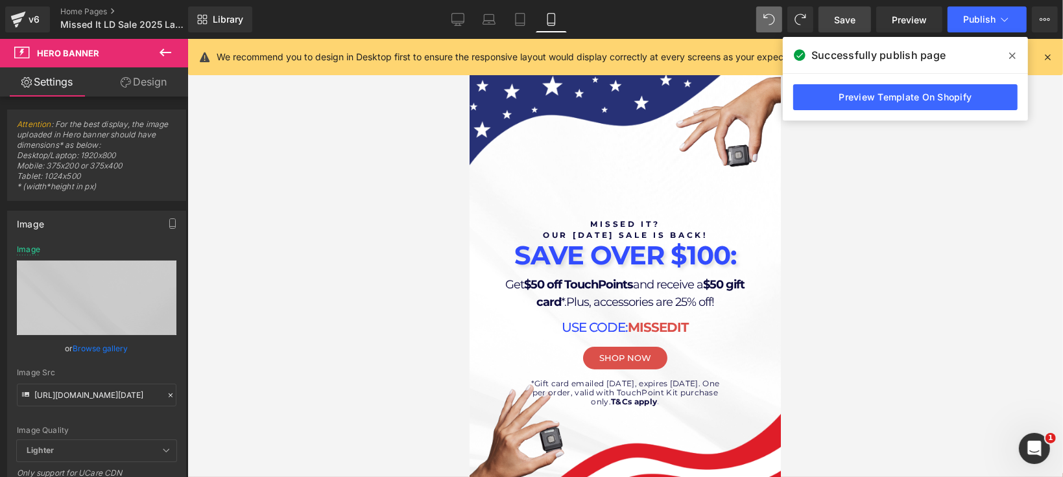
click at [879, 182] on div at bounding box center [624, 258] width 875 height 438
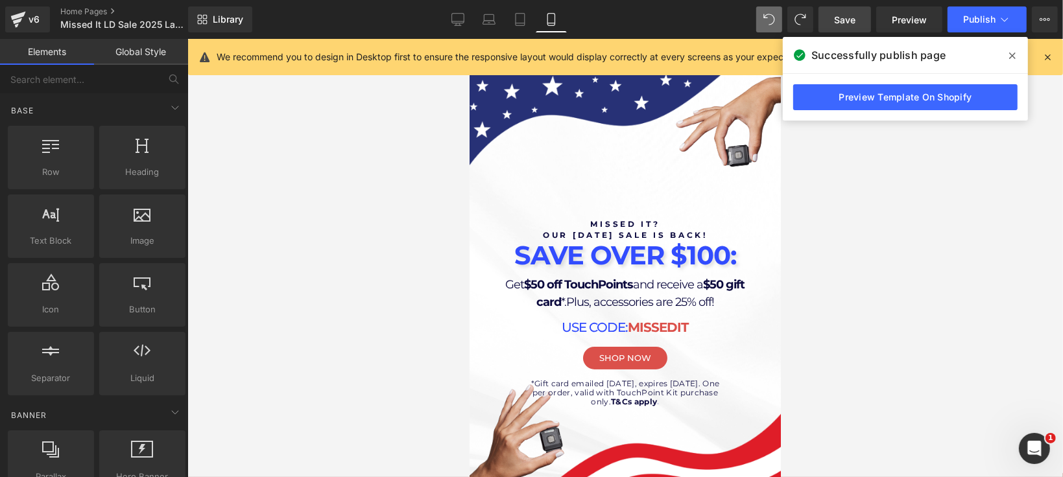
click at [1012, 56] on icon at bounding box center [1012, 56] width 6 height 10
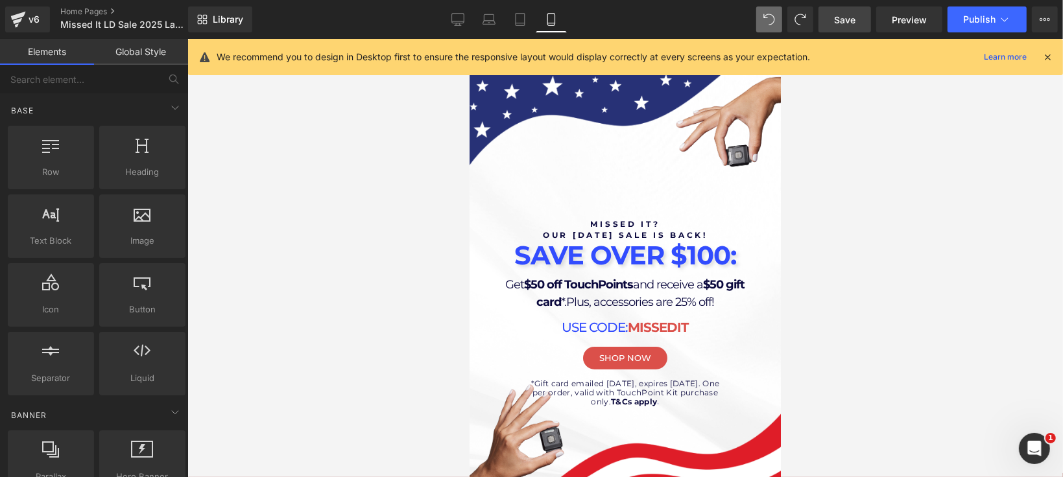
click at [1052, 55] on icon at bounding box center [1047, 57] width 12 height 12
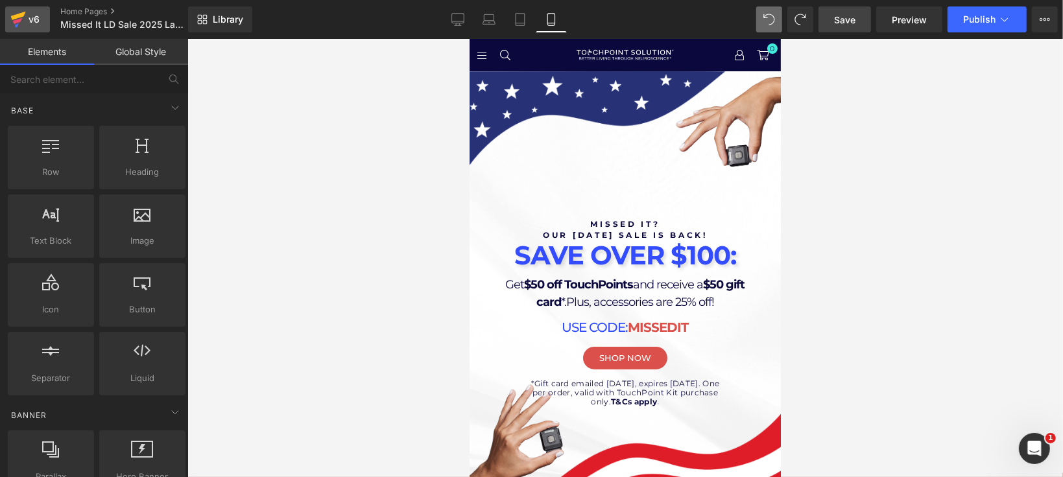
click at [30, 27] on div "v6" at bounding box center [34, 19] width 16 height 17
